Goal: Information Seeking & Learning: Learn about a topic

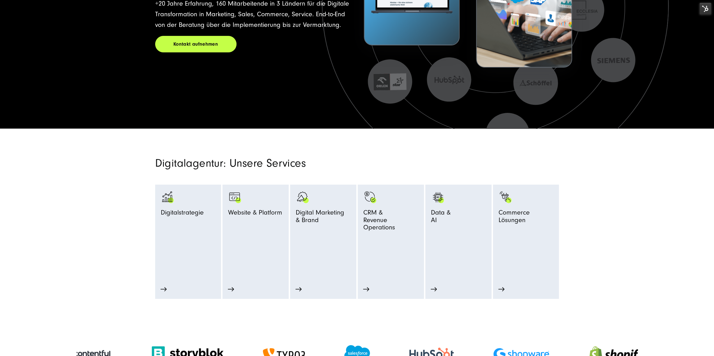
scroll to position [168, 0]
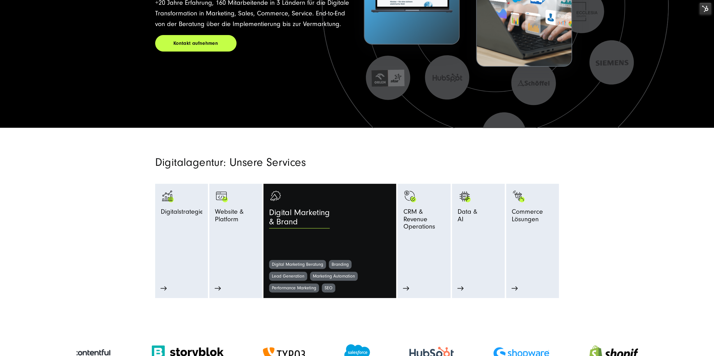
click at [336, 225] on div "Digital Marketing & Brand" at bounding box center [345, 219] width 152 height 22
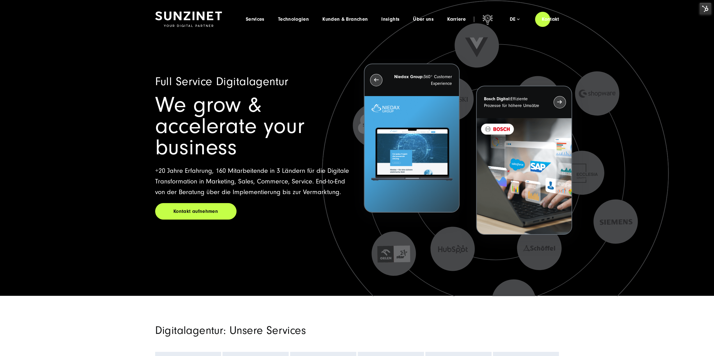
click at [312, 199] on div "Full Service Digitalagentur We grow & accelerate your business +20 Jahre Erfahr…" at bounding box center [252, 149] width 195 height 149
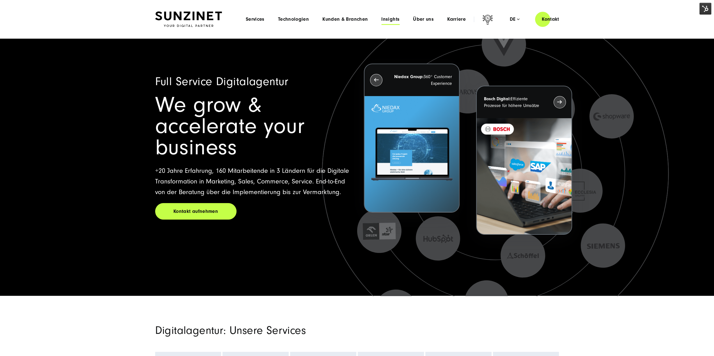
click at [393, 20] on span "Insights" at bounding box center [390, 20] width 18 height 6
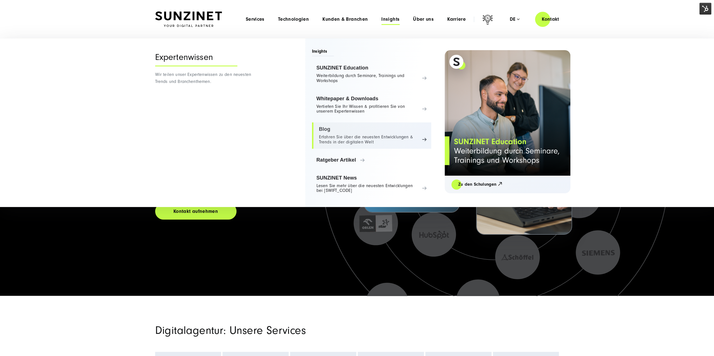
click at [313, 141] on link "Blog Erfahren Sie über die neuesten Entwicklungen & Trends in der digitalen Welt" at bounding box center [371, 136] width 119 height 26
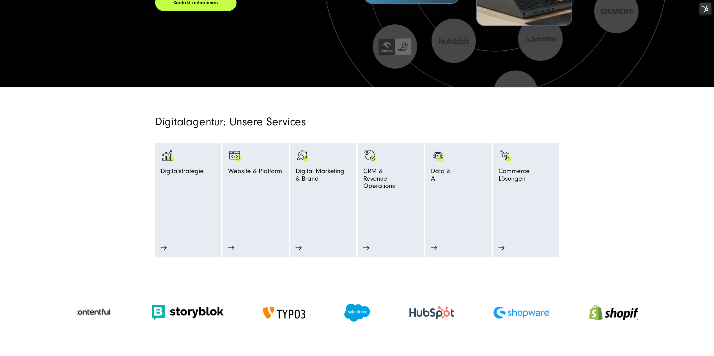
scroll to position [308, 0]
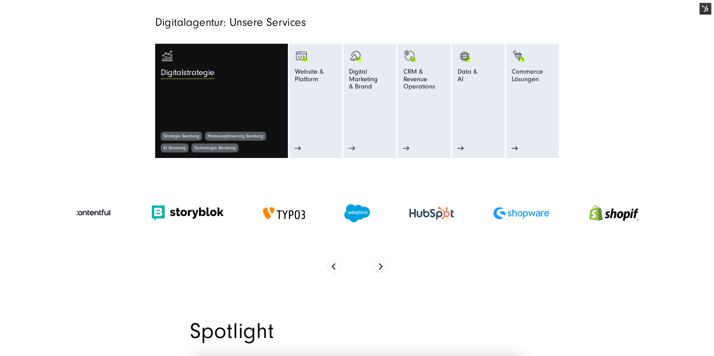
click at [208, 105] on link "Digitalstrategie" at bounding box center [221, 90] width 121 height 82
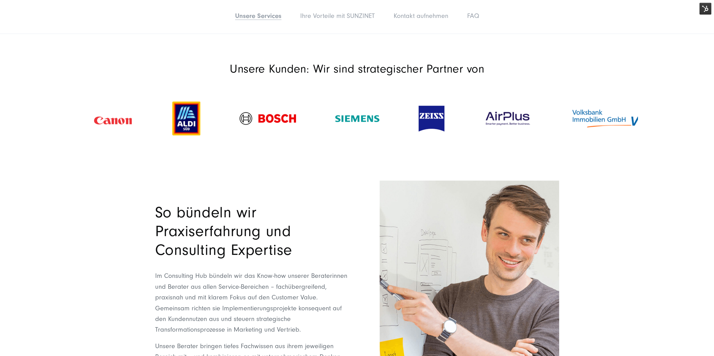
scroll to position [1038, 0]
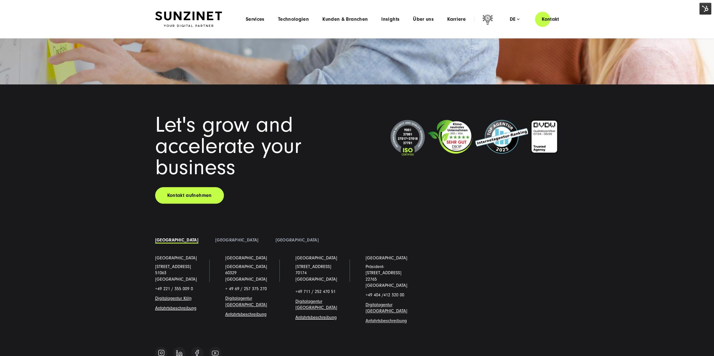
scroll to position [4839, 0]
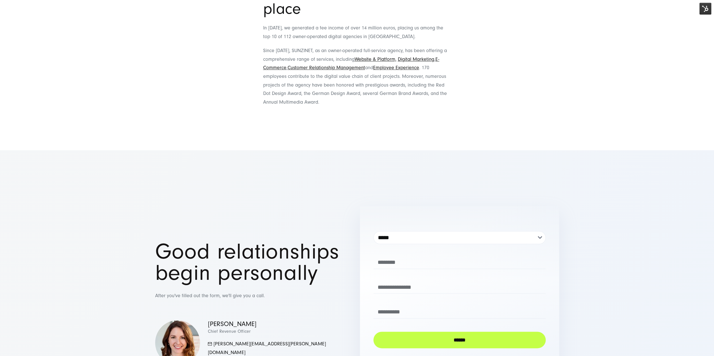
scroll to position [757, 0]
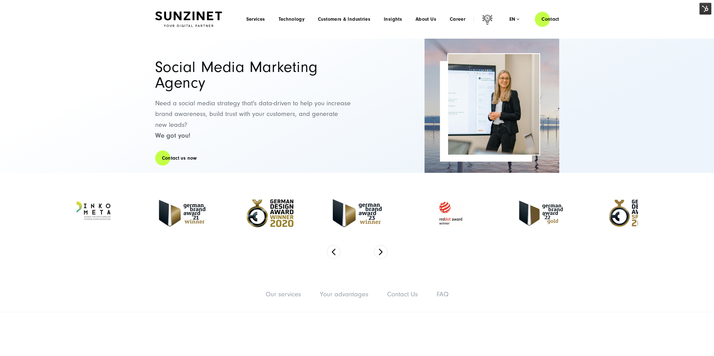
click at [397, 16] on div "Menu Services Menu Full Service Digital Agency We solve complex challenges and …" at bounding box center [402, 19] width 326 height 16
click at [396, 19] on span "Insights" at bounding box center [393, 20] width 18 height 6
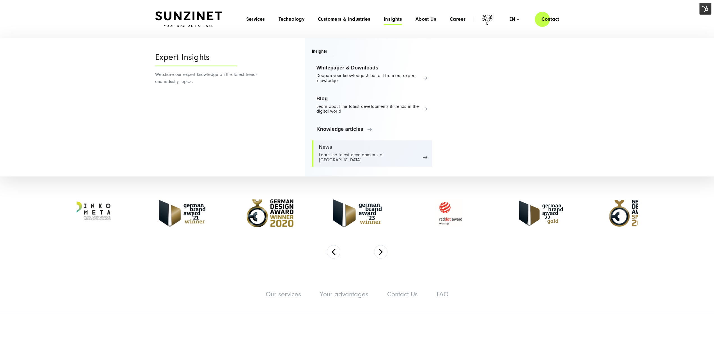
click at [338, 146] on link "News Learn the latest developments at SUNZINET" at bounding box center [372, 153] width 120 height 26
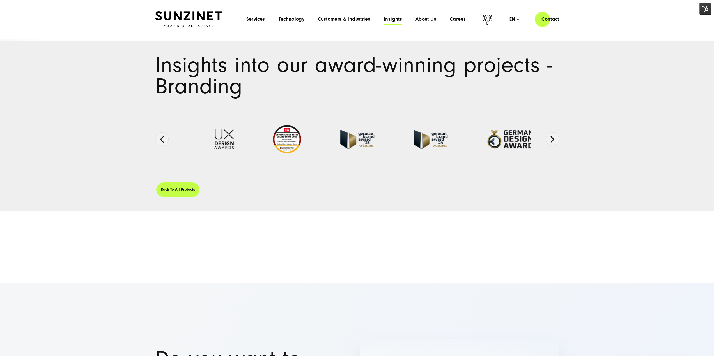
click at [394, 18] on span "Insights" at bounding box center [393, 20] width 18 height 6
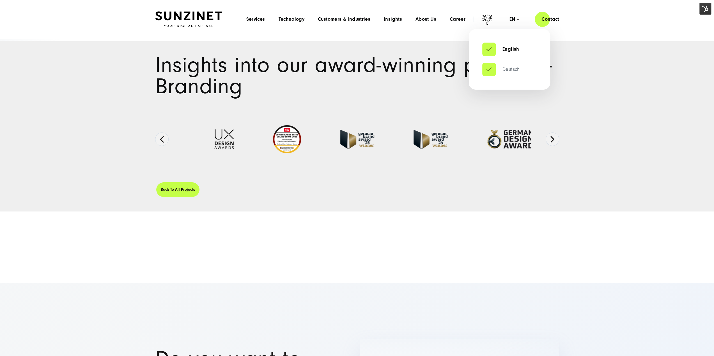
click at [506, 69] on link "Deutsch" at bounding box center [501, 70] width 38 height 6
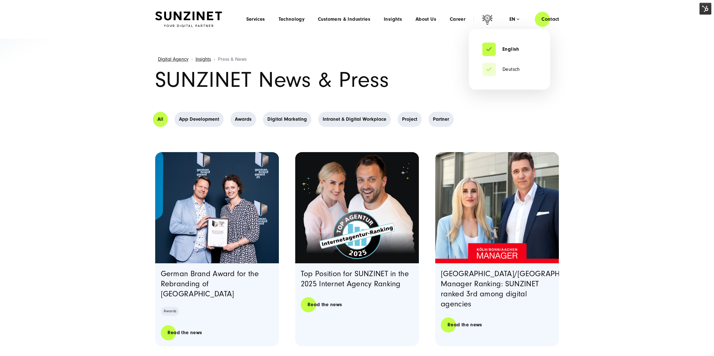
click at [513, 22] on div "en" at bounding box center [514, 20] width 10 height 6
click at [510, 67] on link "Deutsch" at bounding box center [501, 70] width 38 height 6
click at [492, 69] on link "Deutsch" at bounding box center [501, 70] width 38 height 6
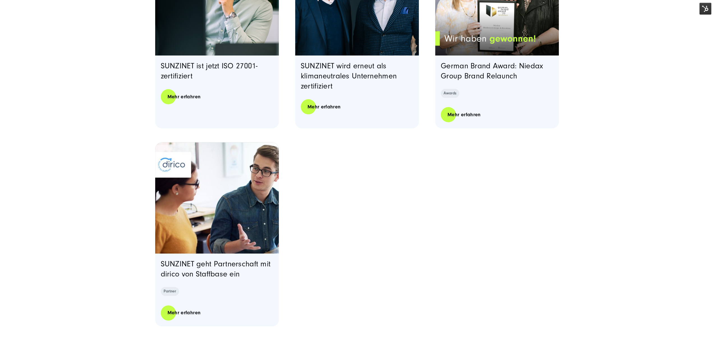
scroll to position [645, 0]
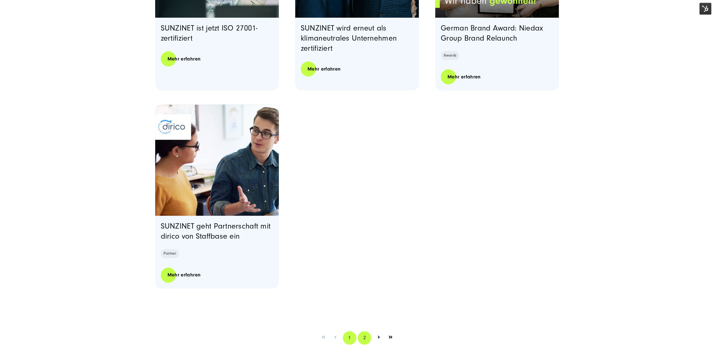
click at [363, 342] on link "2" at bounding box center [364, 337] width 13 height 13
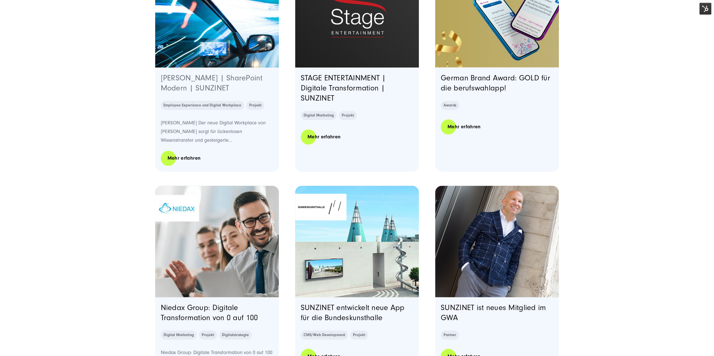
scroll to position [505, 0]
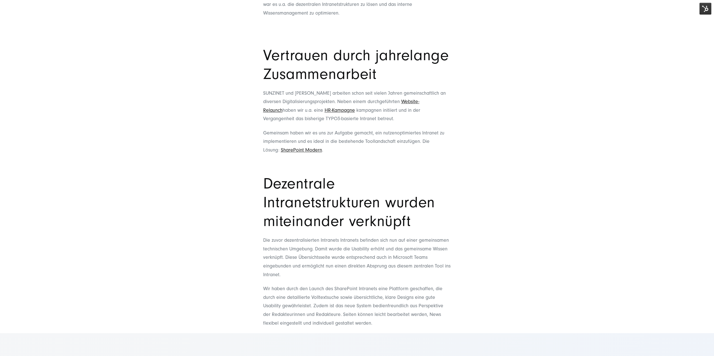
scroll to position [617, 0]
